Goal: Information Seeking & Learning: Learn about a topic

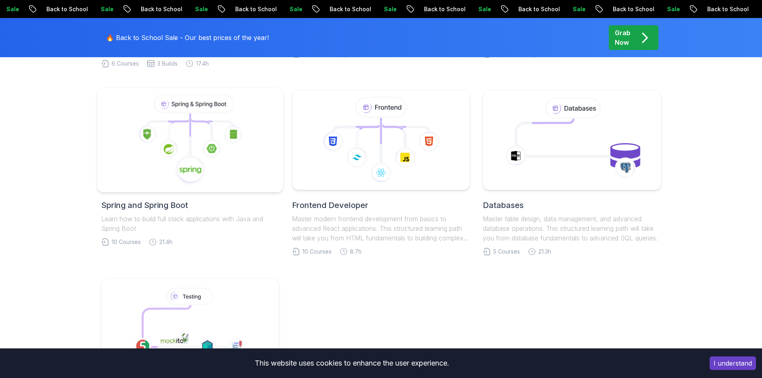
scroll to position [320, 0]
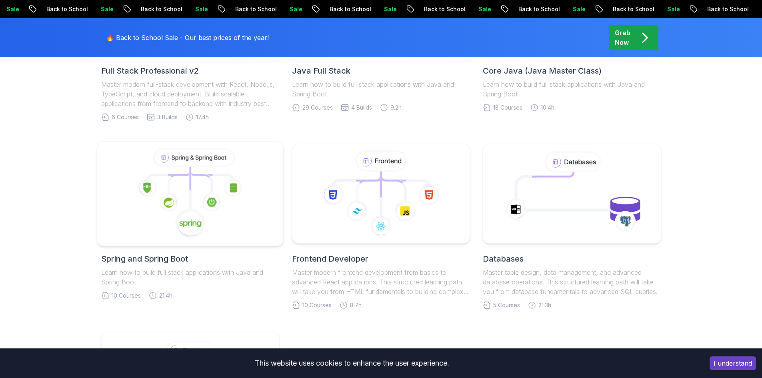
click at [183, 168] on icon at bounding box center [190, 193] width 173 height 91
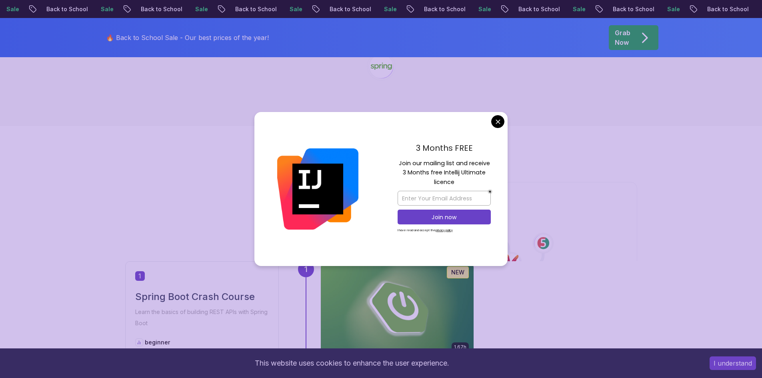
scroll to position [40, 0]
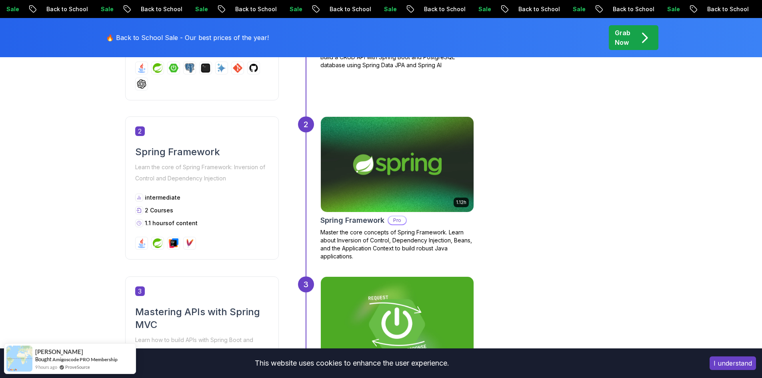
click at [253, 213] on div "2 Courses" at bounding box center [202, 210] width 134 height 8
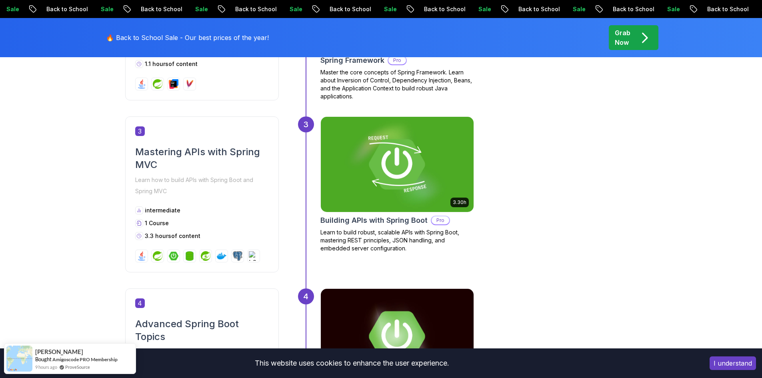
click at [197, 143] on div "3 Mastering APIs with Spring MVC Learn how to build APIs with Spring Boot and S…" at bounding box center [202, 194] width 154 height 156
click at [206, 181] on p "Learn how to build APIs with Spring Boot and Spring MVC" at bounding box center [202, 185] width 134 height 22
click at [239, 204] on div "3 Mastering APIs with Spring MVC Learn how to build APIs with Spring Boot and S…" at bounding box center [202, 194] width 154 height 156
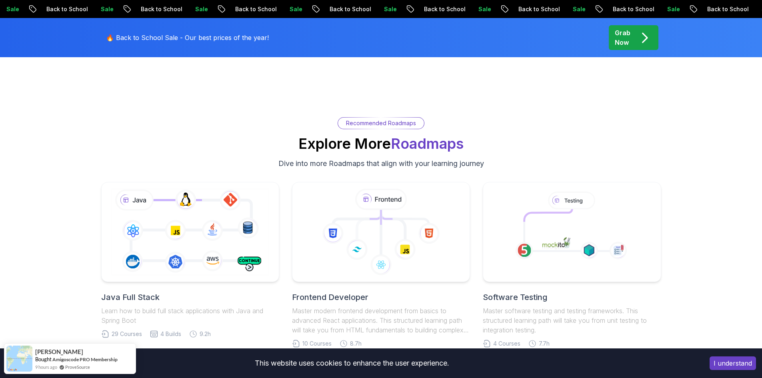
scroll to position [1879, 0]
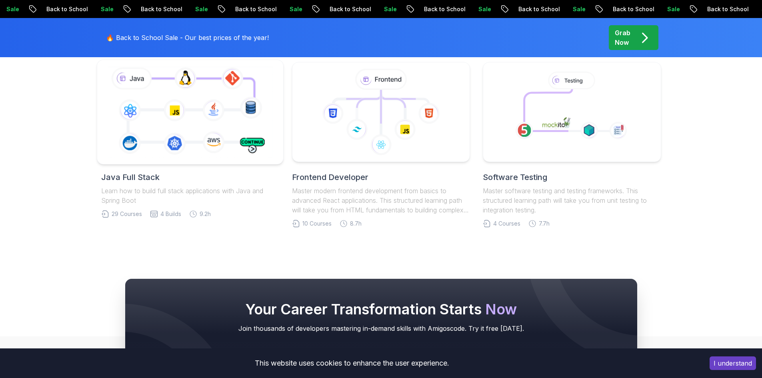
click at [208, 136] on icon at bounding box center [190, 112] width 169 height 94
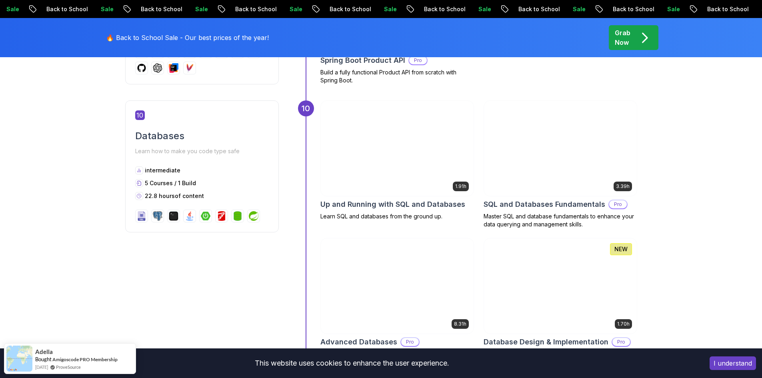
scroll to position [2007, 0]
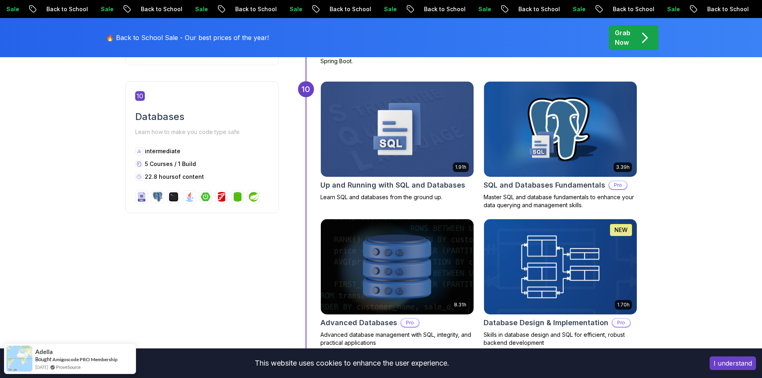
click at [588, 130] on img at bounding box center [560, 129] width 160 height 100
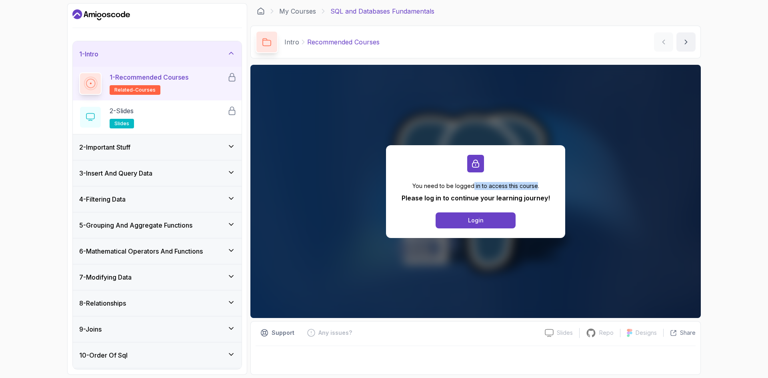
drag, startPoint x: 473, startPoint y: 184, endPoint x: 537, endPoint y: 181, distance: 64.0
click at [537, 181] on div "You need to be logged in to access this course. Please log in to continue your …" at bounding box center [475, 191] width 179 height 93
click at [477, 198] on p "Please log in to continue your learning journey!" at bounding box center [475, 198] width 148 height 10
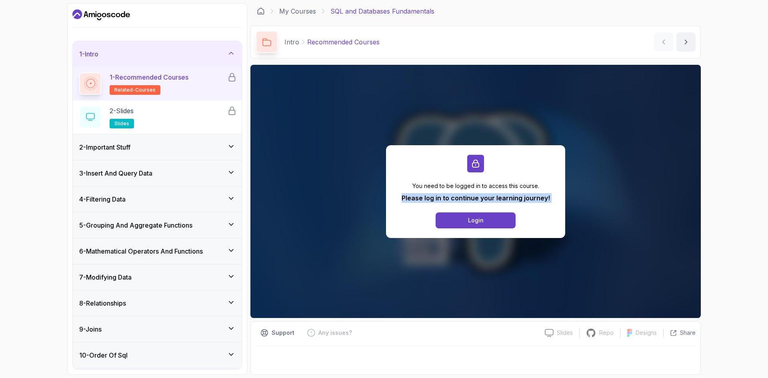
click at [477, 198] on p "Please log in to continue your learning journey!" at bounding box center [475, 198] width 148 height 10
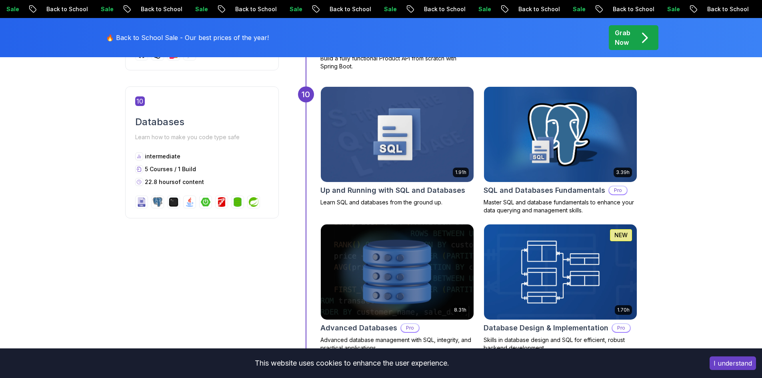
scroll to position [2007, 0]
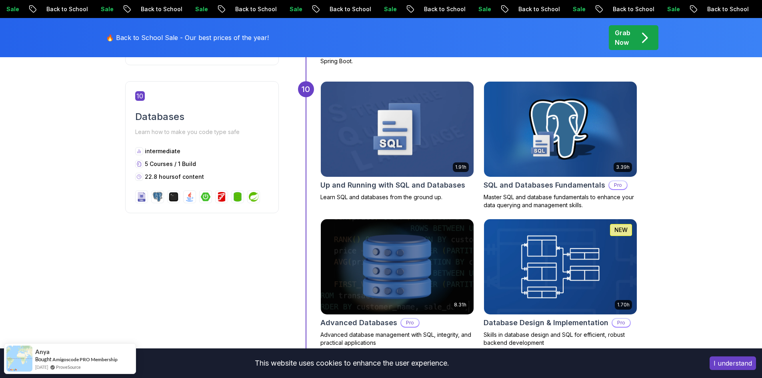
click at [642, 39] on icon "pre-order" at bounding box center [645, 38] width 16 height 16
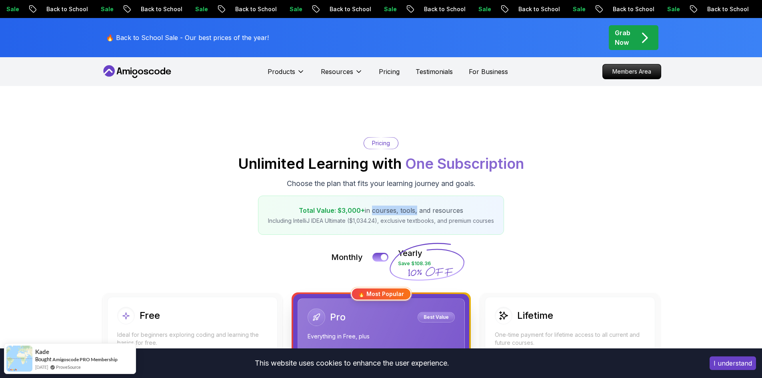
drag, startPoint x: 371, startPoint y: 211, endPoint x: 415, endPoint y: 212, distance: 44.8
click at [415, 212] on p "Total Value: $3,000+ in courses, tools, and resources" at bounding box center [381, 211] width 226 height 10
click at [429, 214] on p "Total Value: $3,000+ in courses, tools, and resources" at bounding box center [381, 211] width 226 height 10
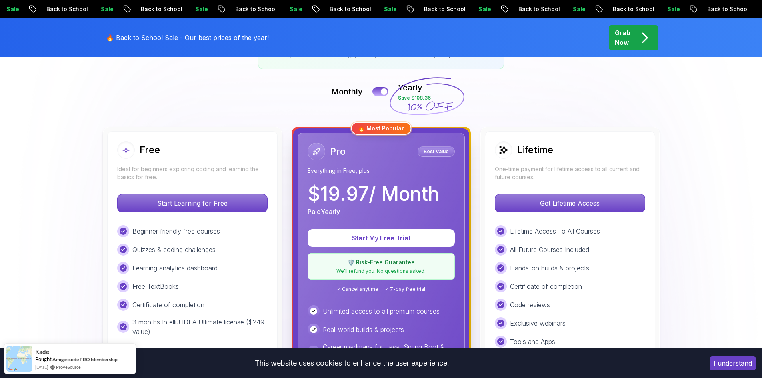
scroll to position [160, 0]
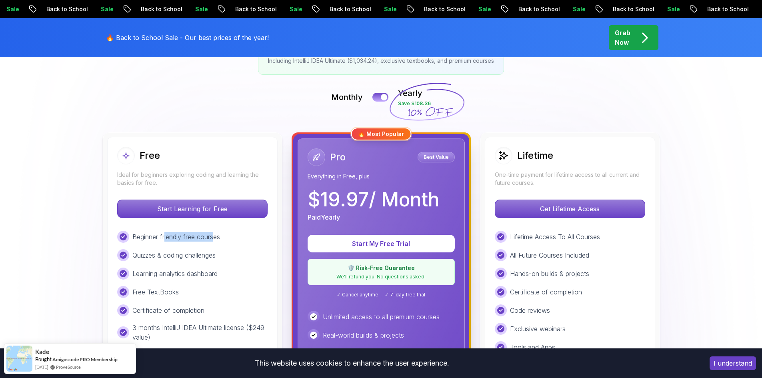
drag, startPoint x: 165, startPoint y: 232, endPoint x: 182, endPoint y: 253, distance: 26.4
click at [215, 234] on p "Beginner friendly free courses" at bounding box center [176, 237] width 88 height 10
click at [182, 253] on p "Quizzes & coding challenges" at bounding box center [173, 255] width 83 height 10
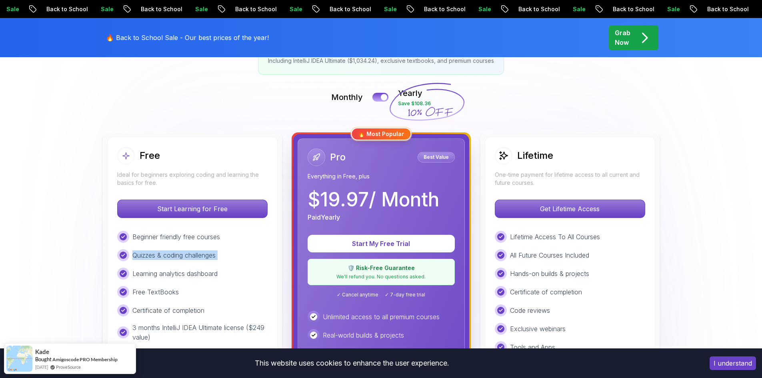
click at [182, 256] on p "Quizzes & coding challenges" at bounding box center [173, 255] width 83 height 10
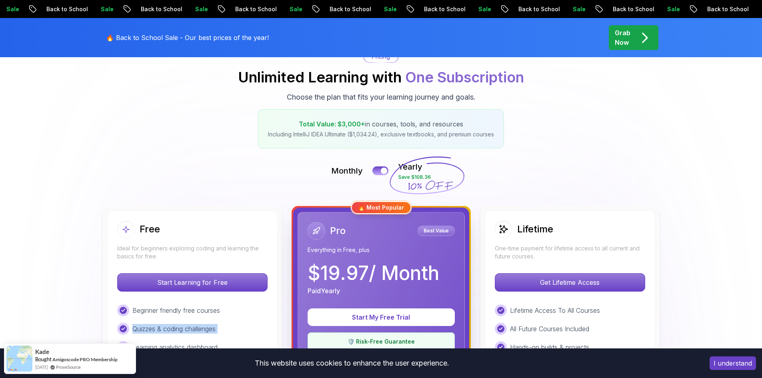
scroll to position [80, 0]
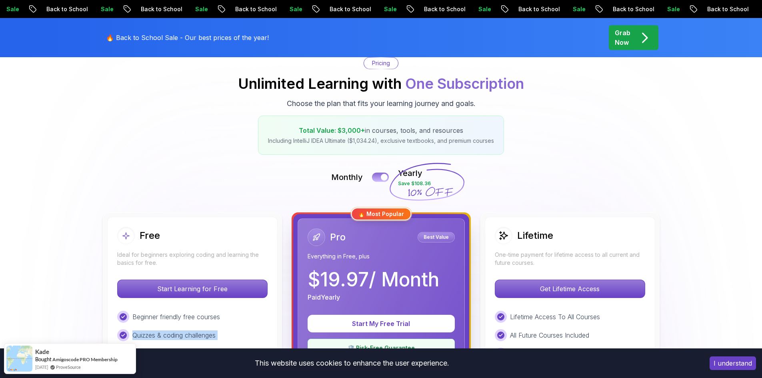
click at [376, 176] on button at bounding box center [380, 176] width 17 height 9
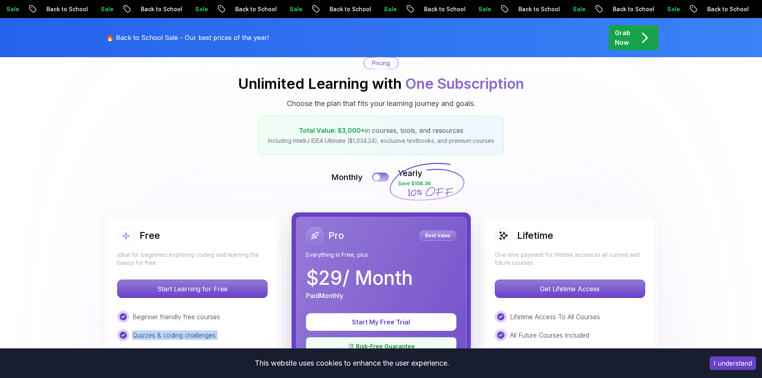
click at [380, 174] on button at bounding box center [380, 176] width 17 height 9
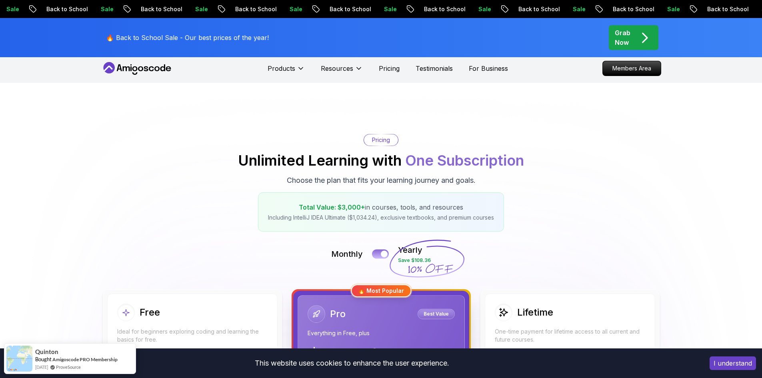
scroll to position [0, 0]
